Goal: Information Seeking & Learning: Learn about a topic

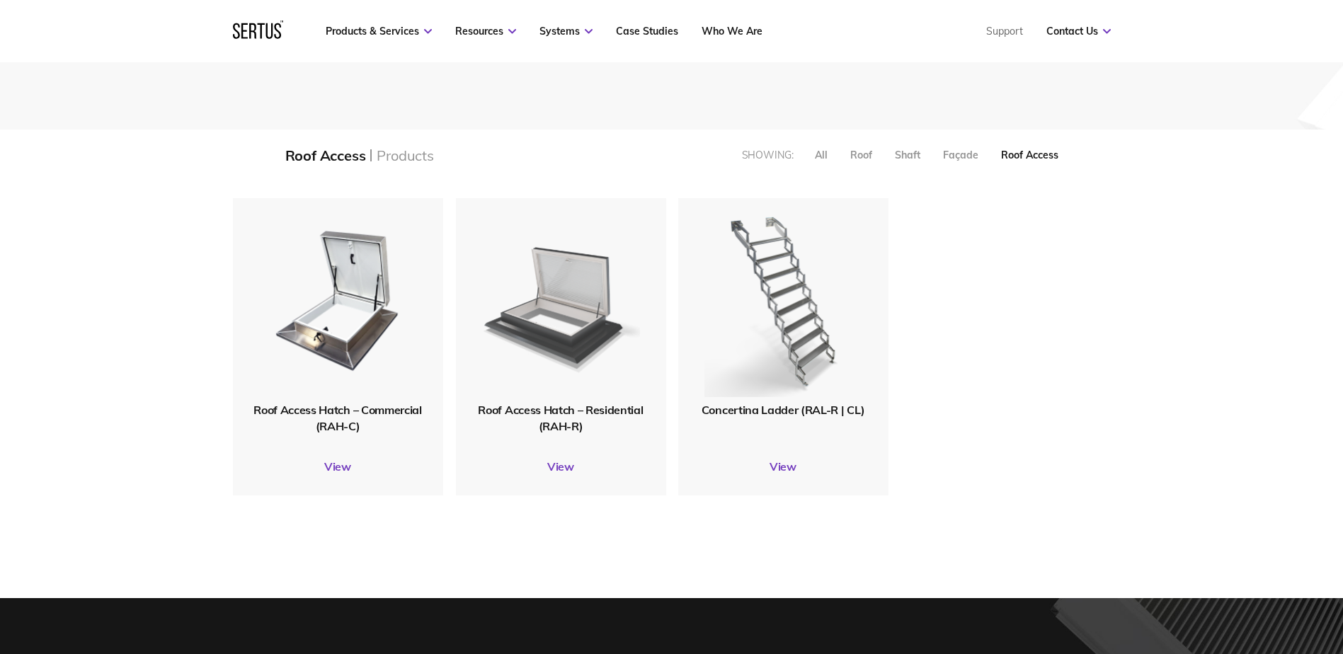
scroll to position [283, 0]
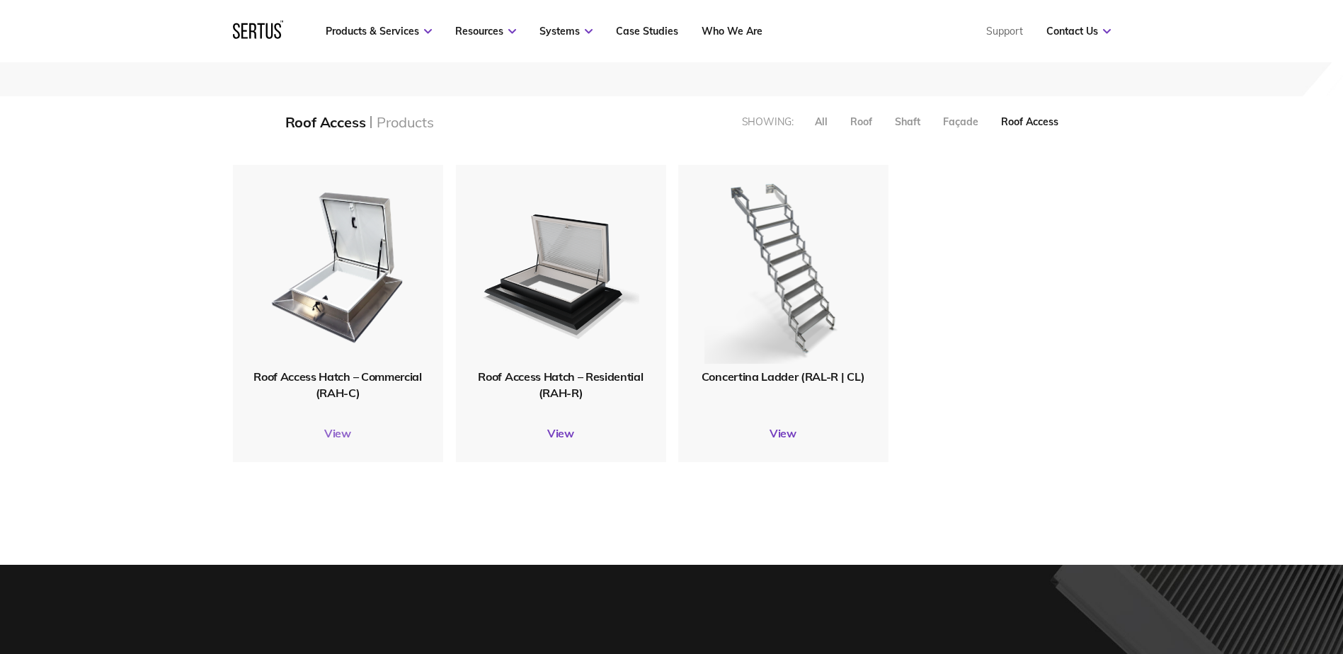
click at [334, 437] on link "View" at bounding box center [338, 433] width 210 height 14
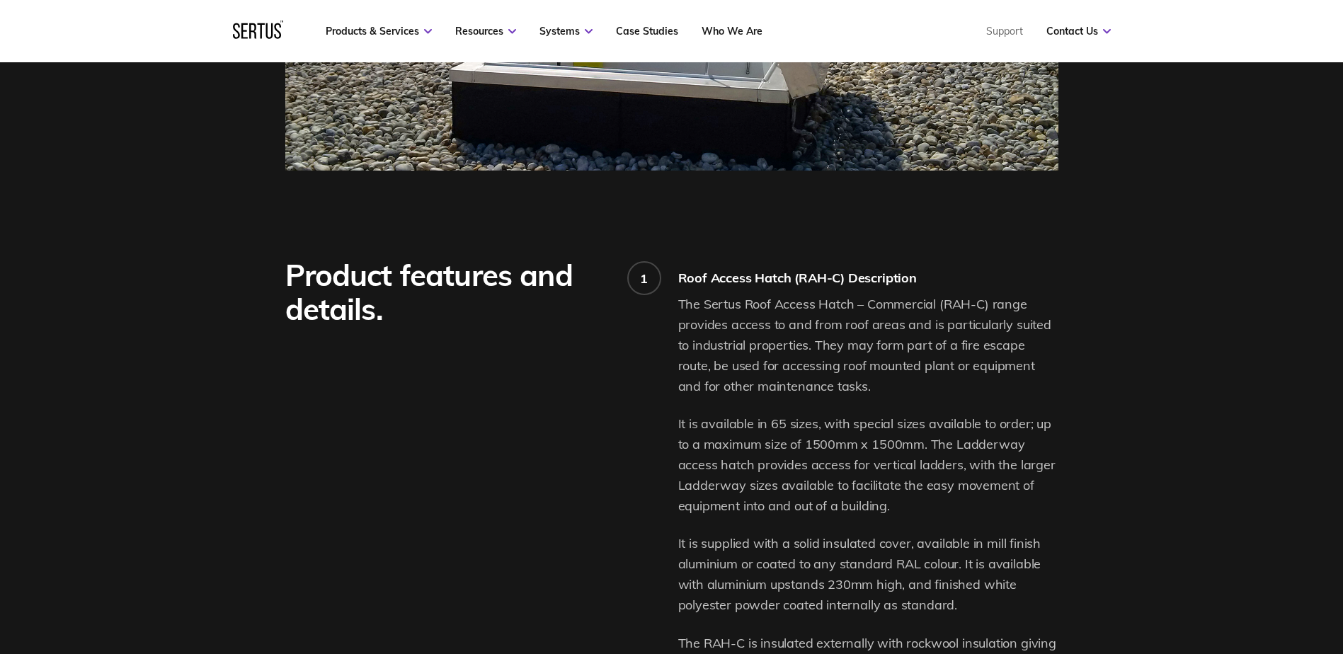
scroll to position [779, 0]
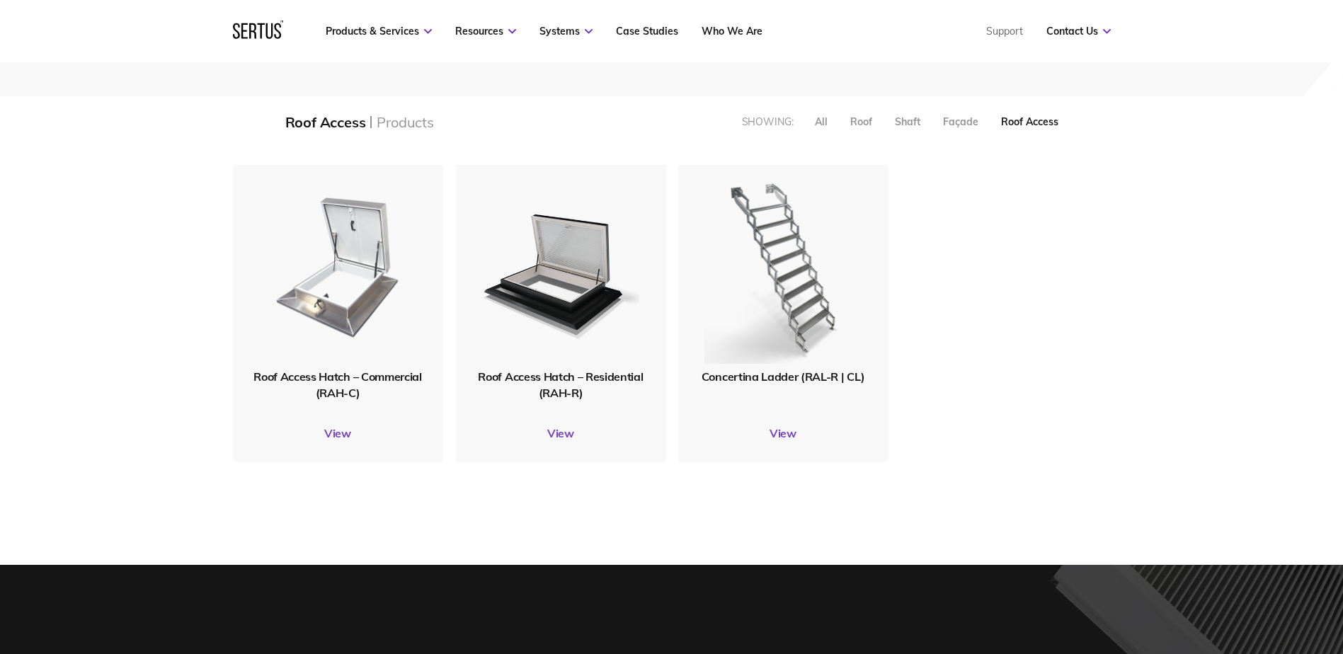
scroll to position [319, 900]
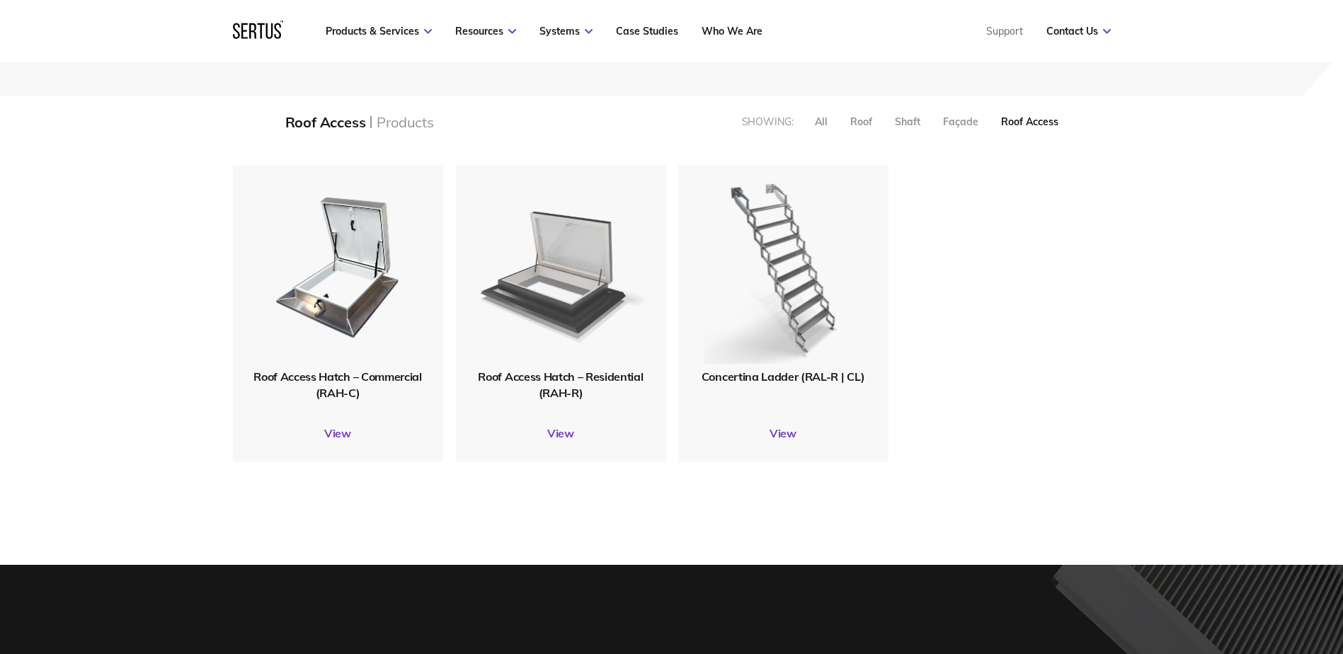
click at [532, 299] on img at bounding box center [561, 267] width 166 height 205
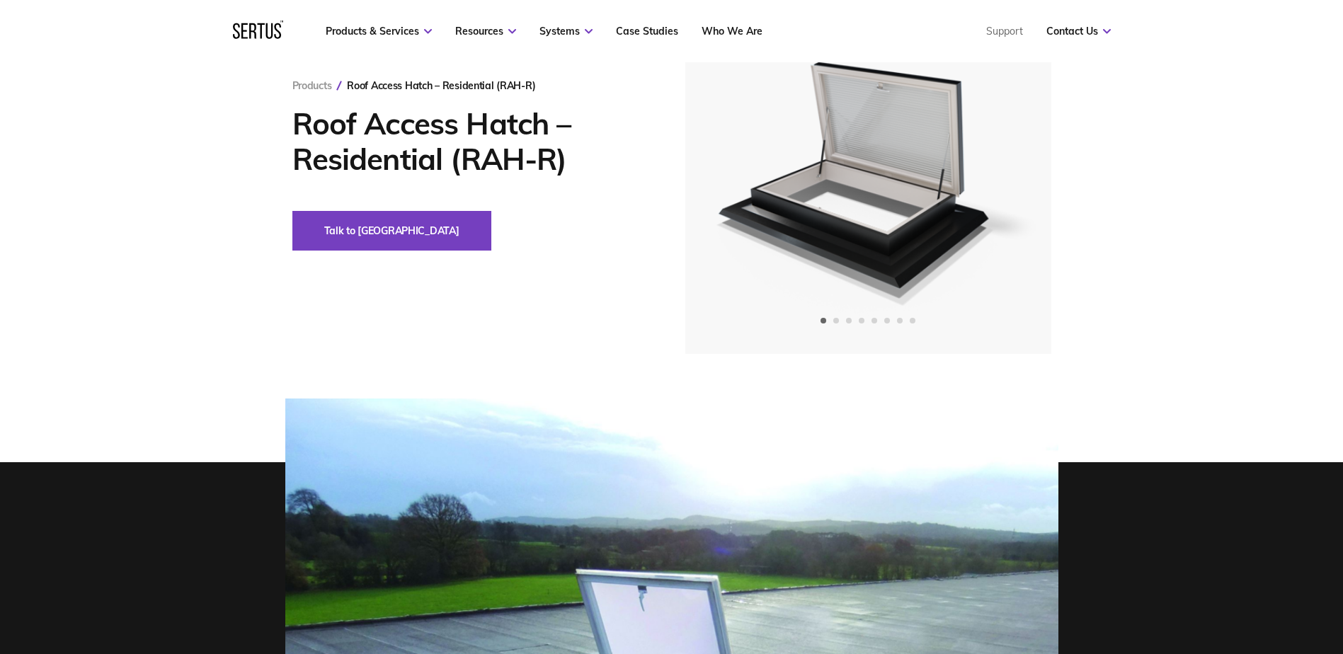
scroll to position [142, 0]
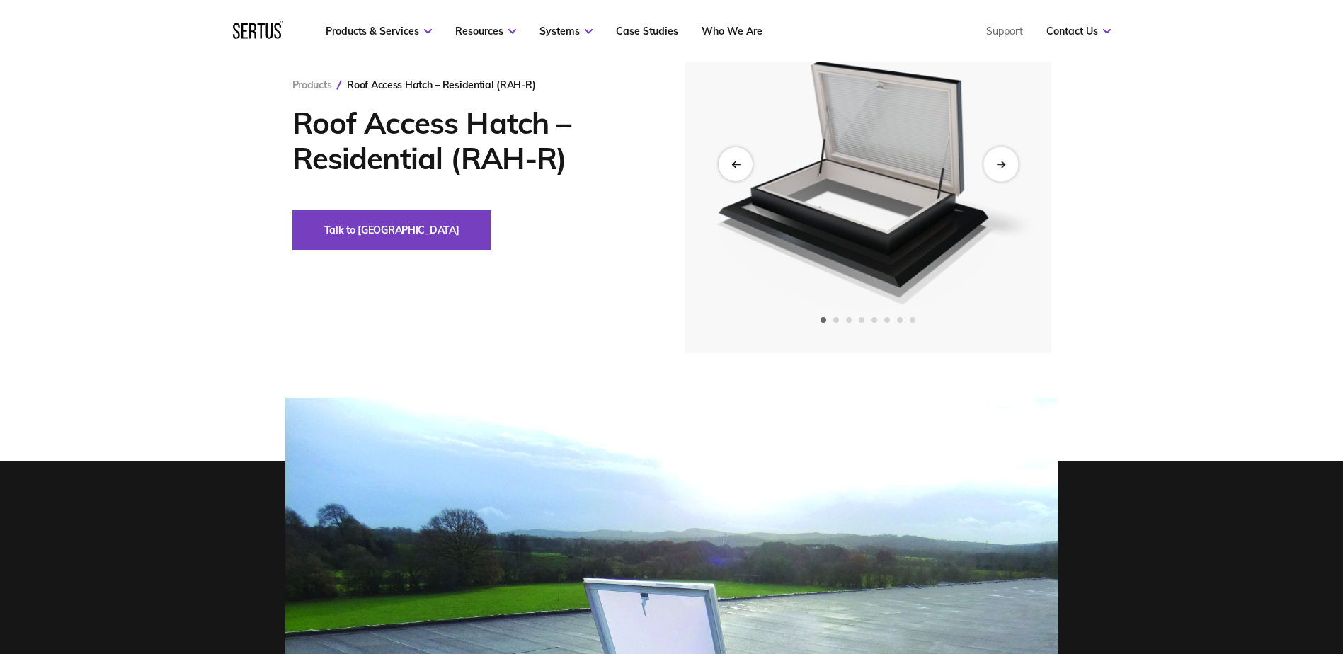
click at [1002, 160] on icon "Next slide" at bounding box center [1000, 164] width 9 height 8
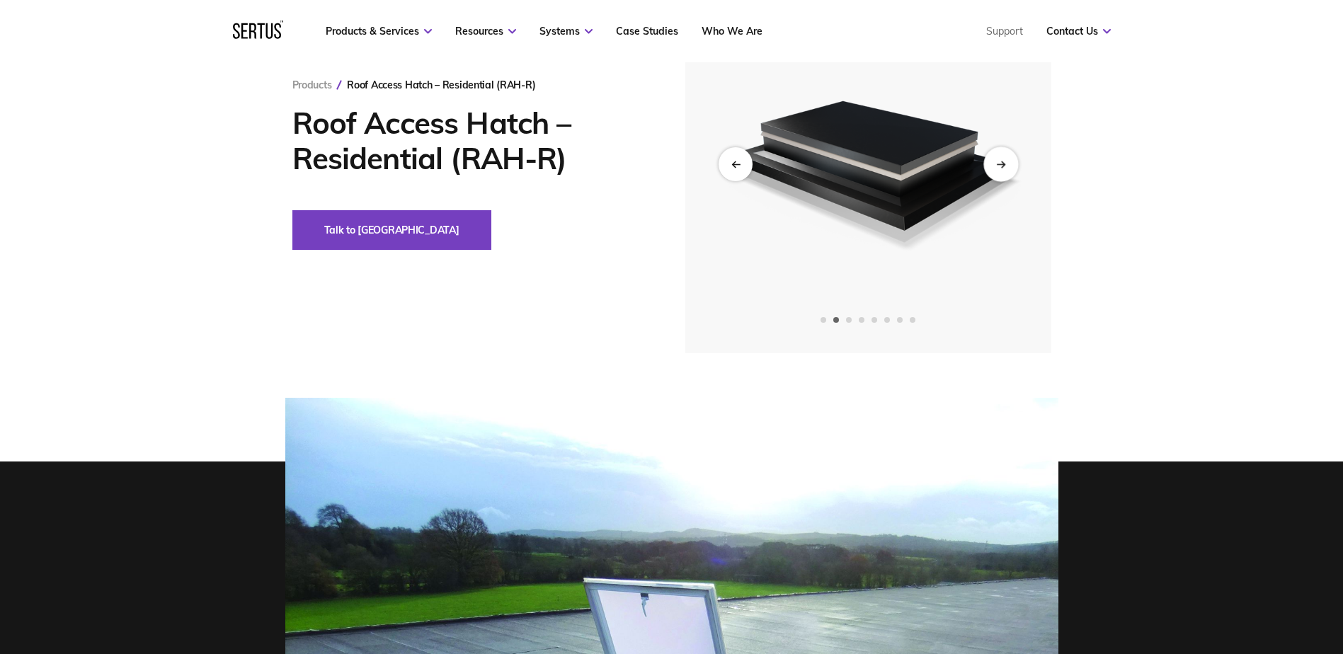
click at [1002, 160] on icon "Next slide" at bounding box center [1000, 164] width 9 height 8
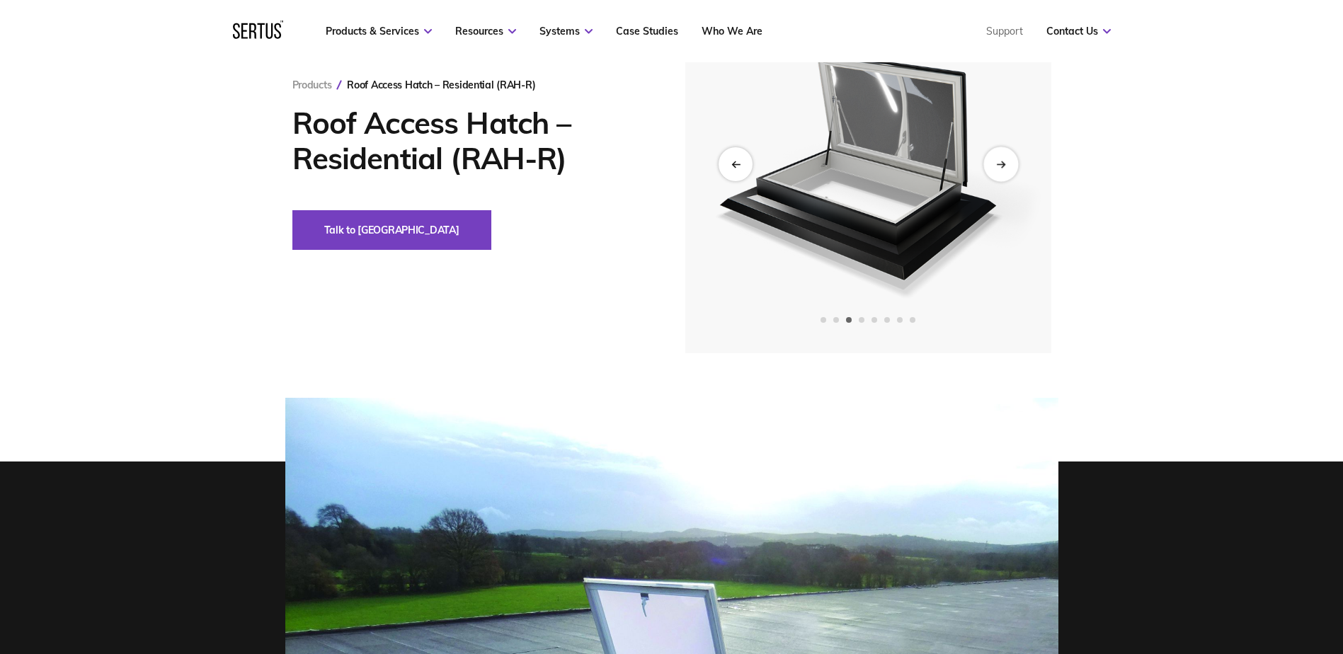
click at [1002, 160] on icon "Next slide" at bounding box center [1000, 164] width 9 height 8
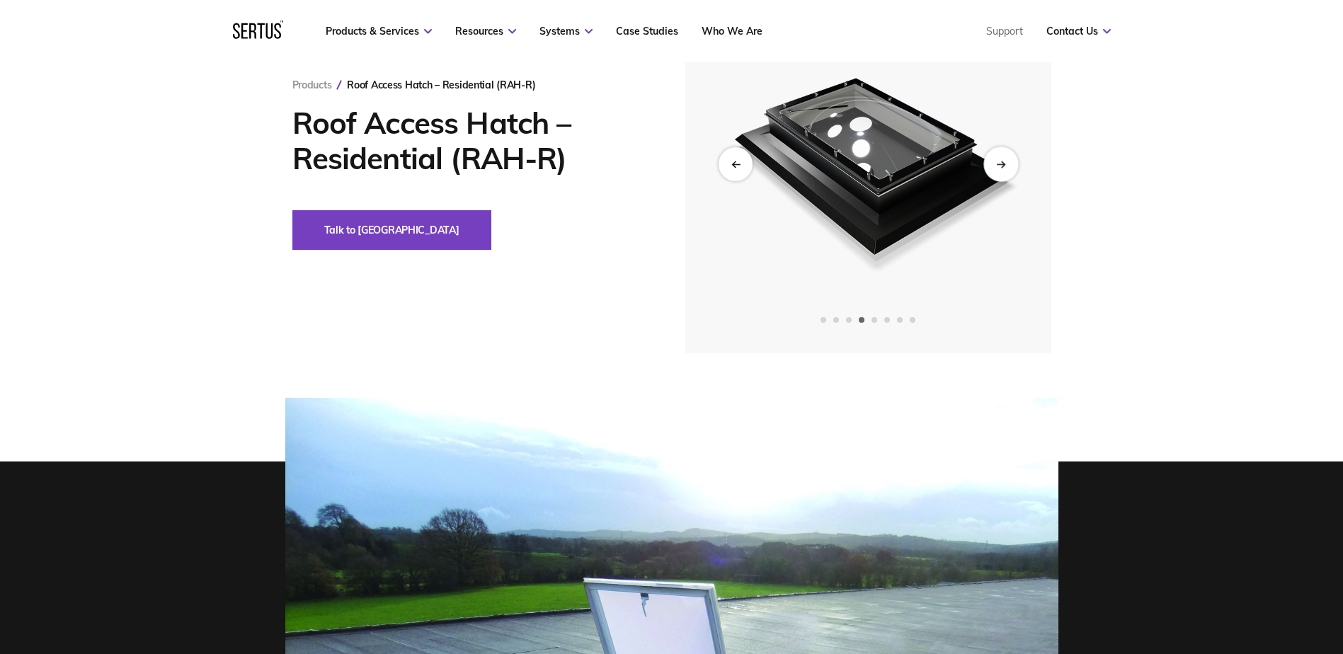
click at [1002, 160] on icon "Next slide" at bounding box center [1000, 164] width 9 height 8
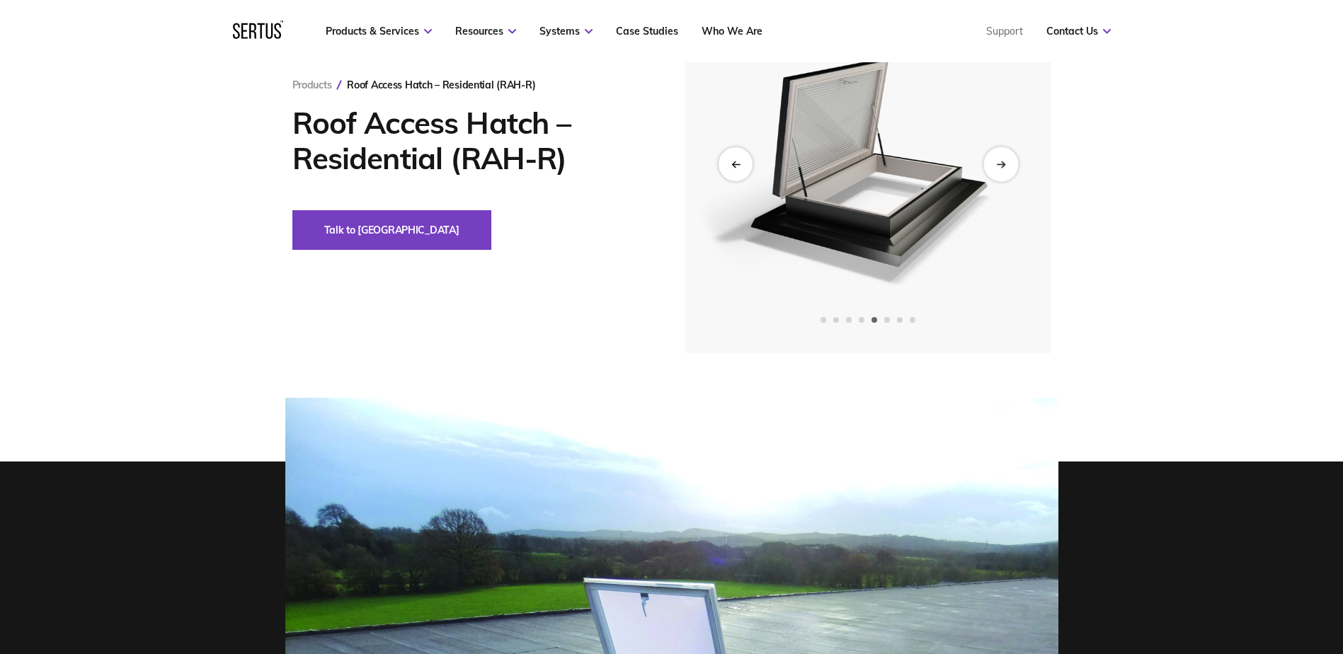
click at [1002, 160] on icon "Next slide" at bounding box center [1000, 164] width 9 height 8
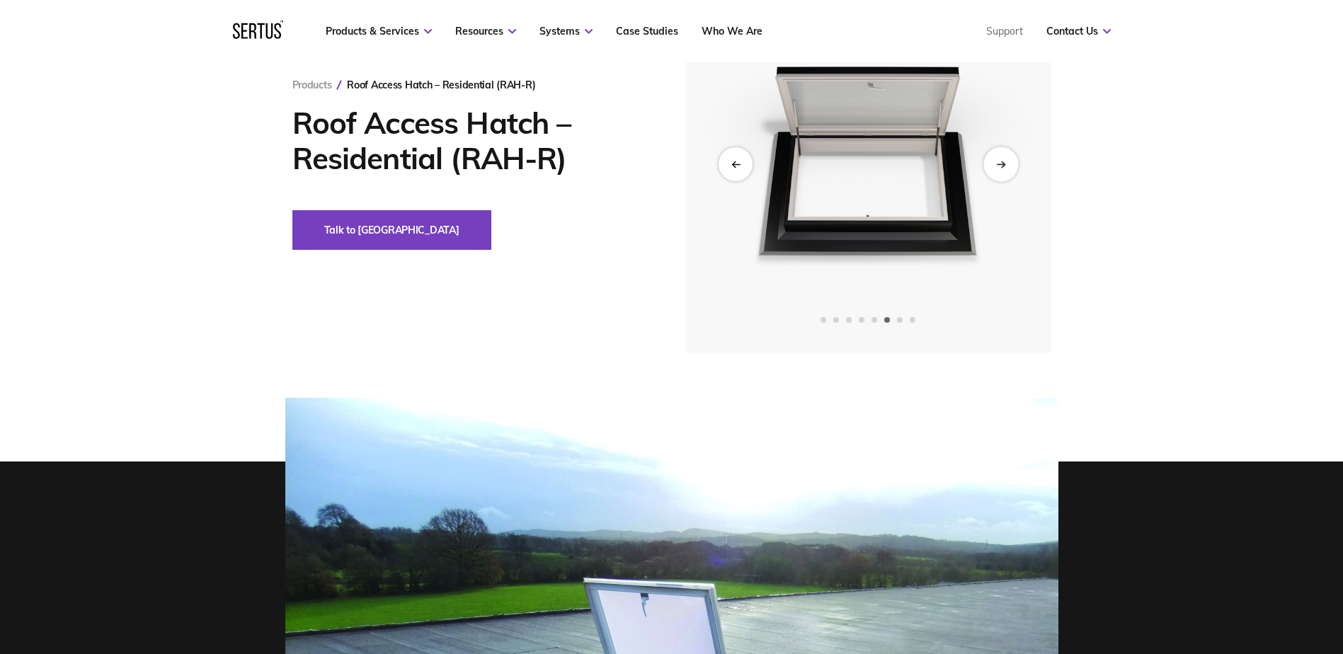
click at [1002, 160] on icon "Next slide" at bounding box center [1000, 164] width 9 height 8
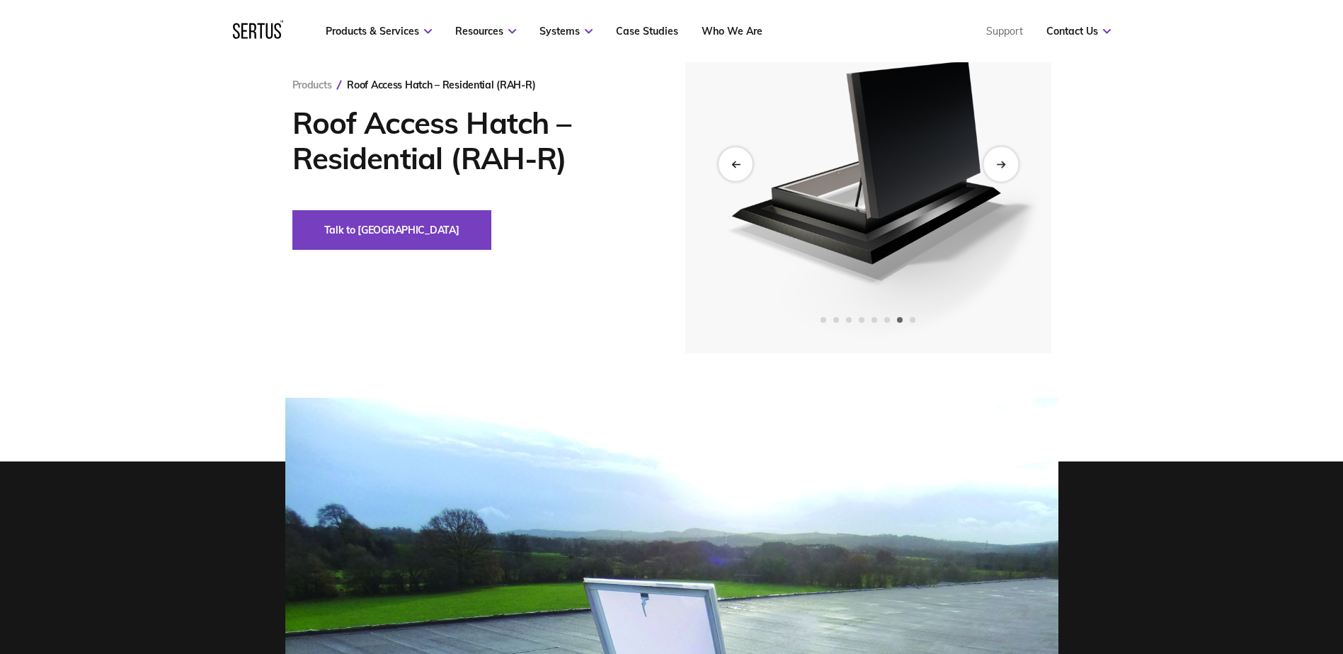
click at [1002, 160] on icon "Next slide" at bounding box center [1000, 164] width 9 height 8
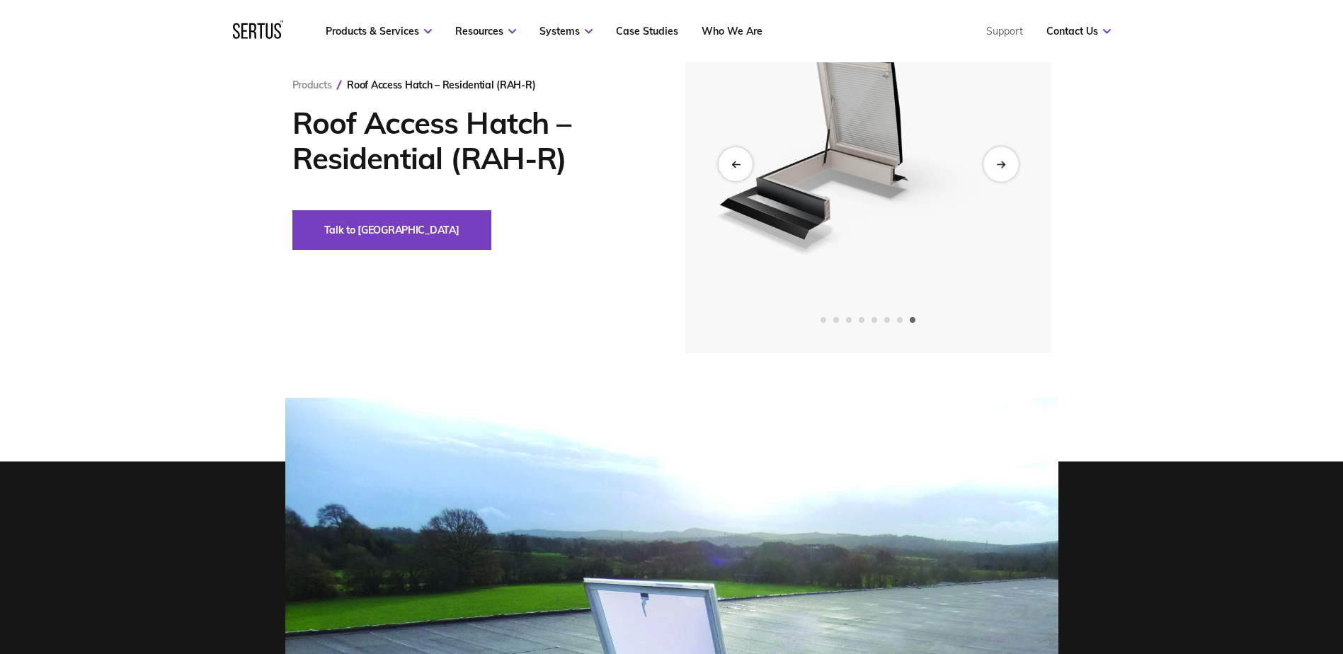
click at [1002, 160] on icon "Next slide" at bounding box center [1000, 164] width 9 height 8
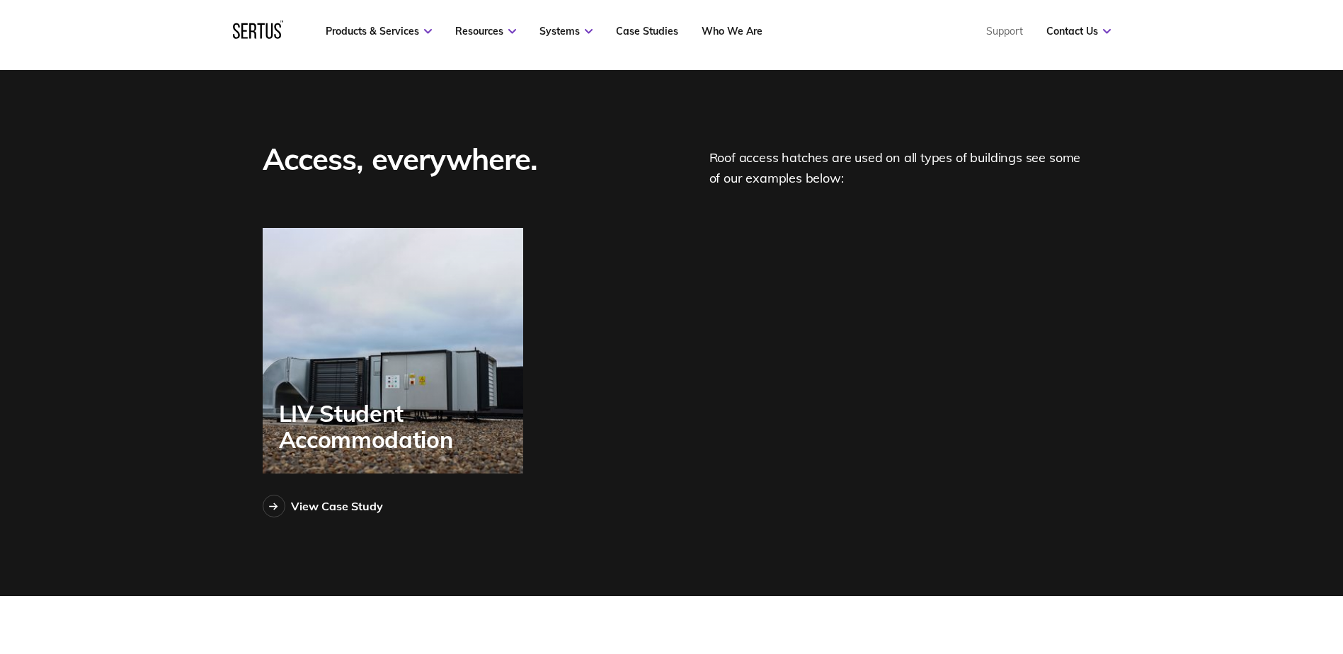
scroll to position [3681, 0]
